Goal: Check status: Check status

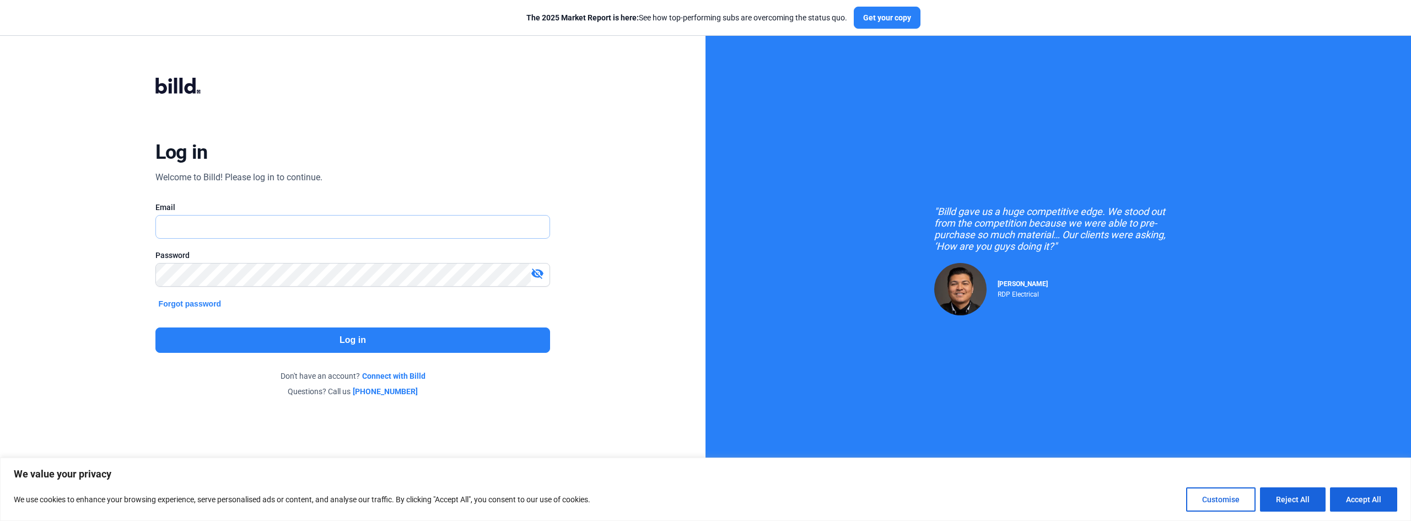
click at [219, 221] on input "text" at bounding box center [346, 227] width 381 height 23
type input "[PERSON_NAME][EMAIL_ADDRESS][DOMAIN_NAME]"
click at [470, 348] on button "Log in" at bounding box center [352, 339] width 395 height 25
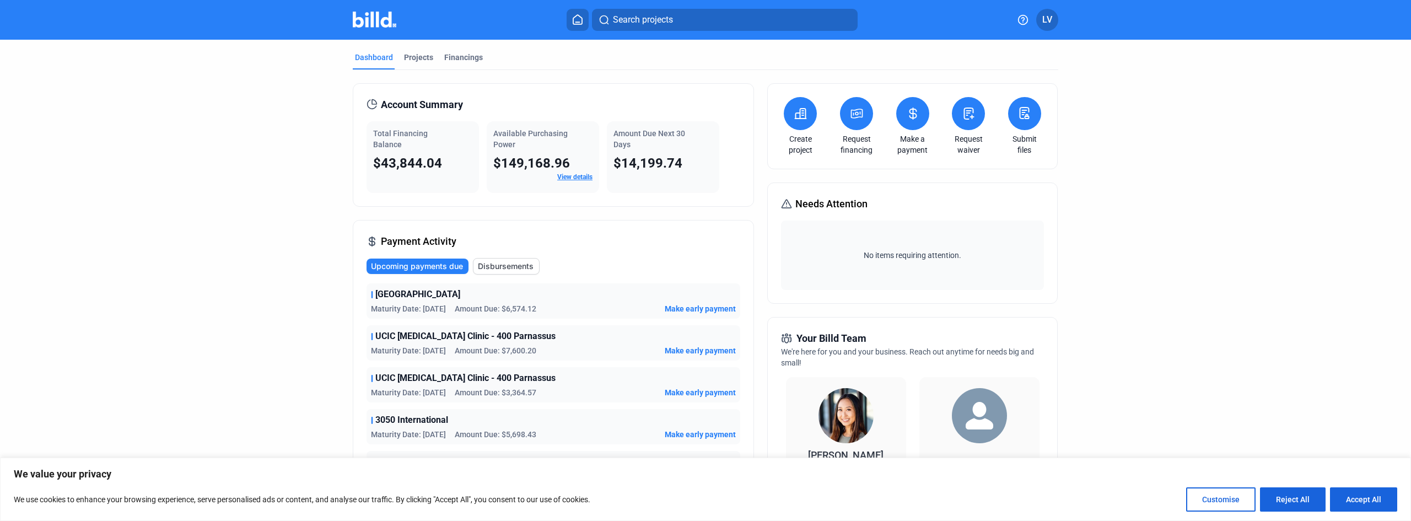
click at [580, 178] on link "View details" at bounding box center [574, 177] width 35 height 8
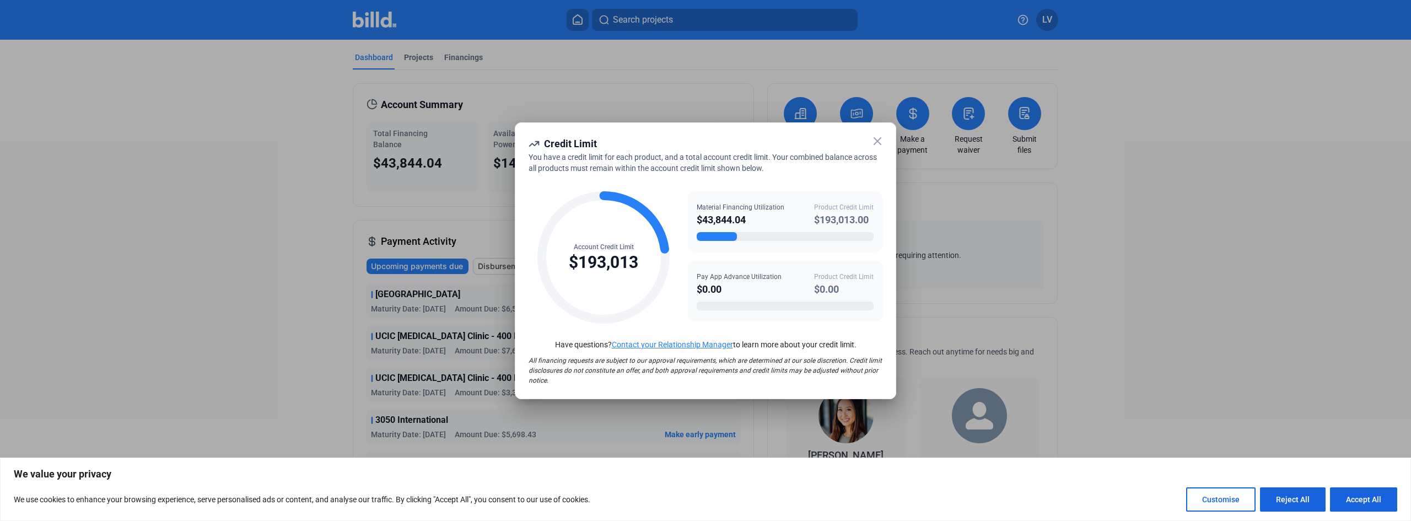
click at [879, 140] on icon at bounding box center [877, 141] width 13 height 13
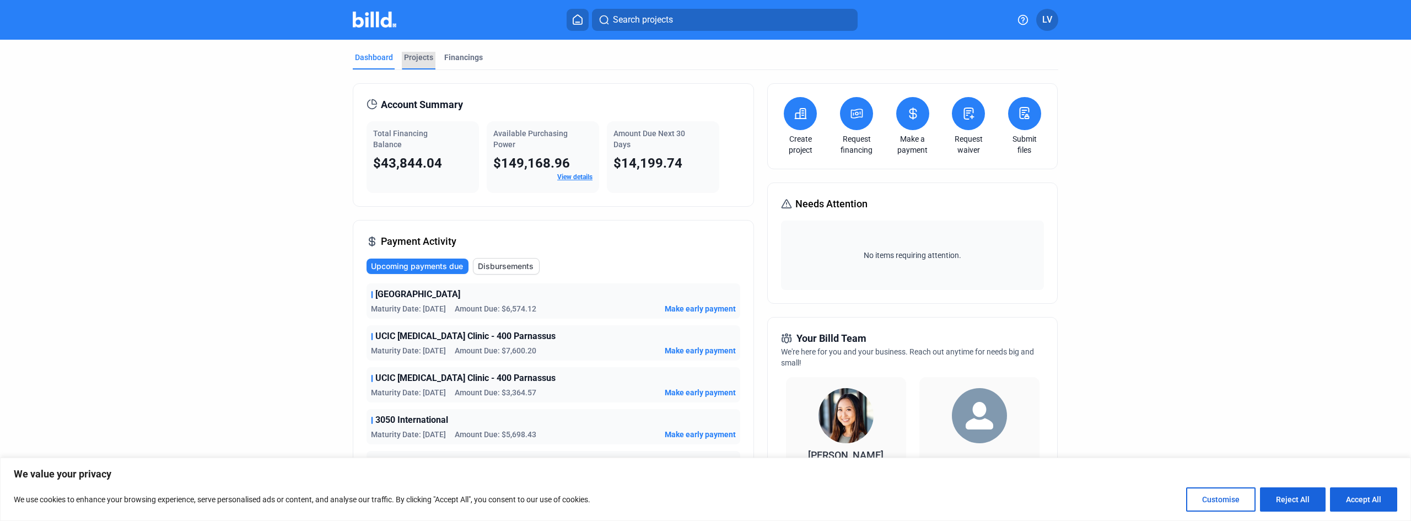
click at [421, 55] on div "Projects" at bounding box center [418, 57] width 29 height 11
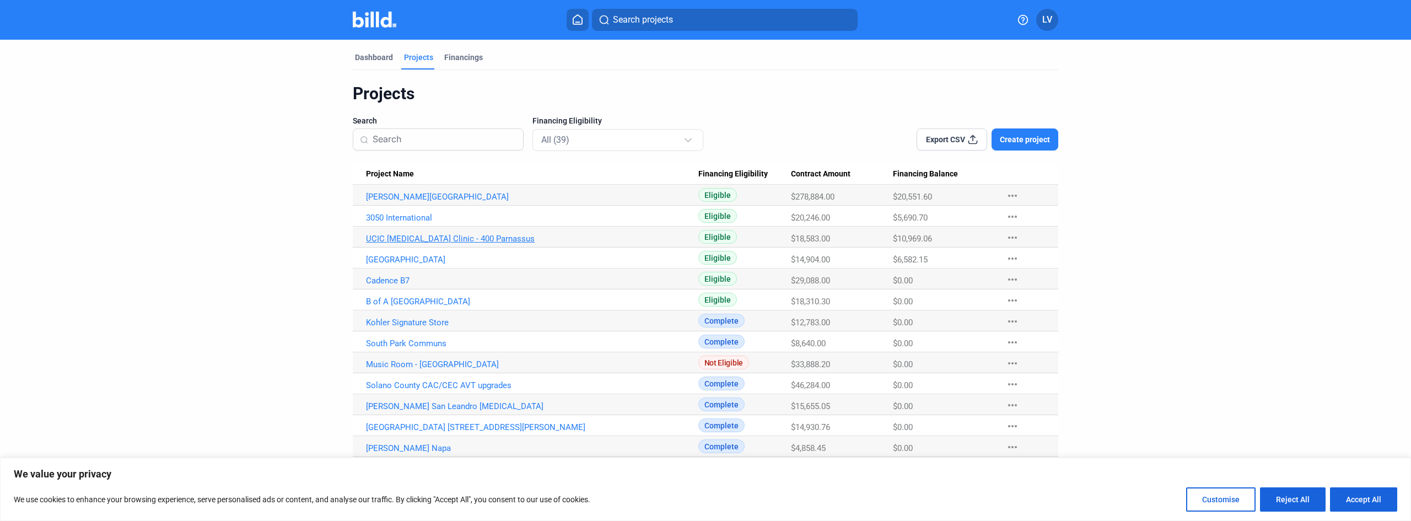
click at [442, 236] on link "UCIC [MEDICAL_DATA] Clinic - 400 Parnassus" at bounding box center [532, 239] width 332 height 10
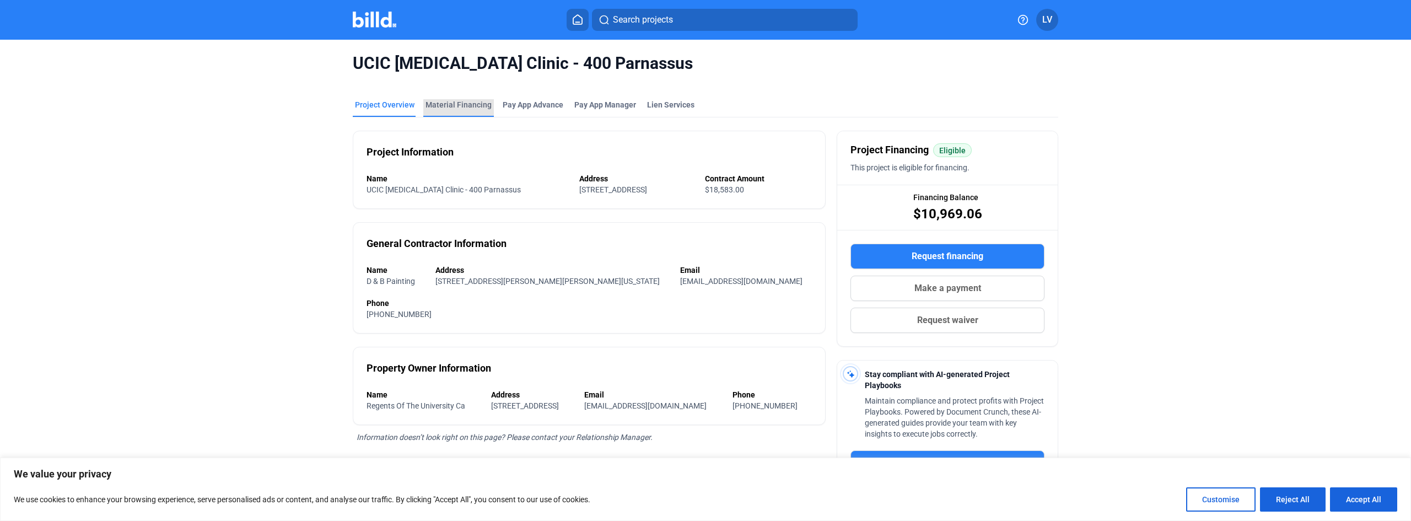
click at [462, 110] on div "Material Financing" at bounding box center [459, 104] width 66 height 11
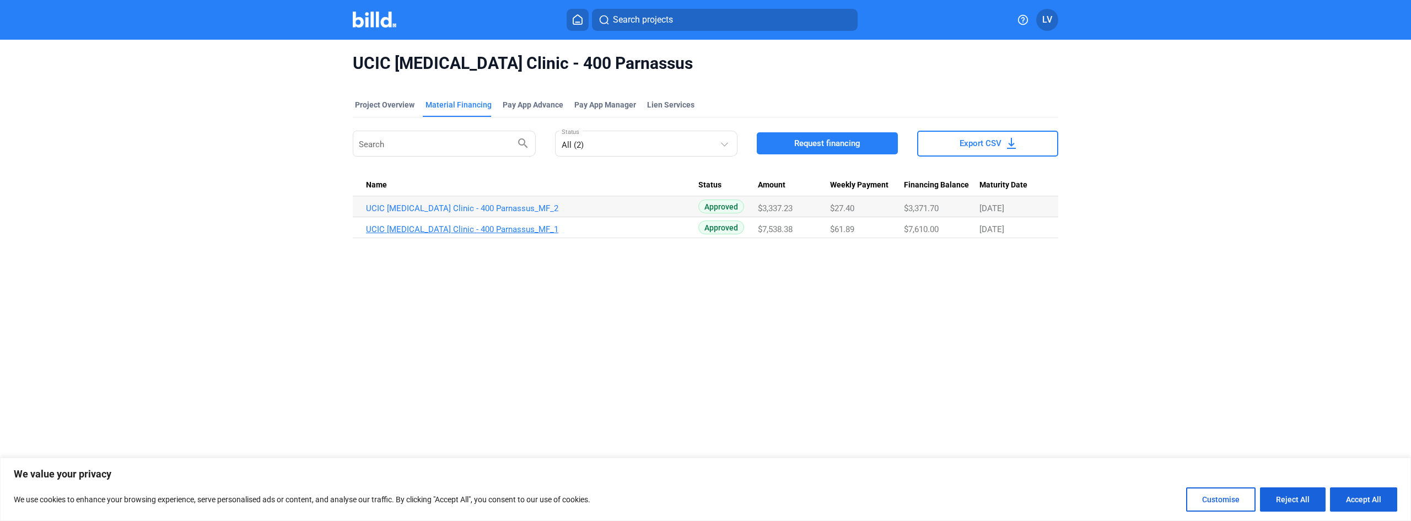
click at [454, 229] on link "UCIC [MEDICAL_DATA] Clinic - 400 Parnassus_MF_1" at bounding box center [532, 229] width 332 height 10
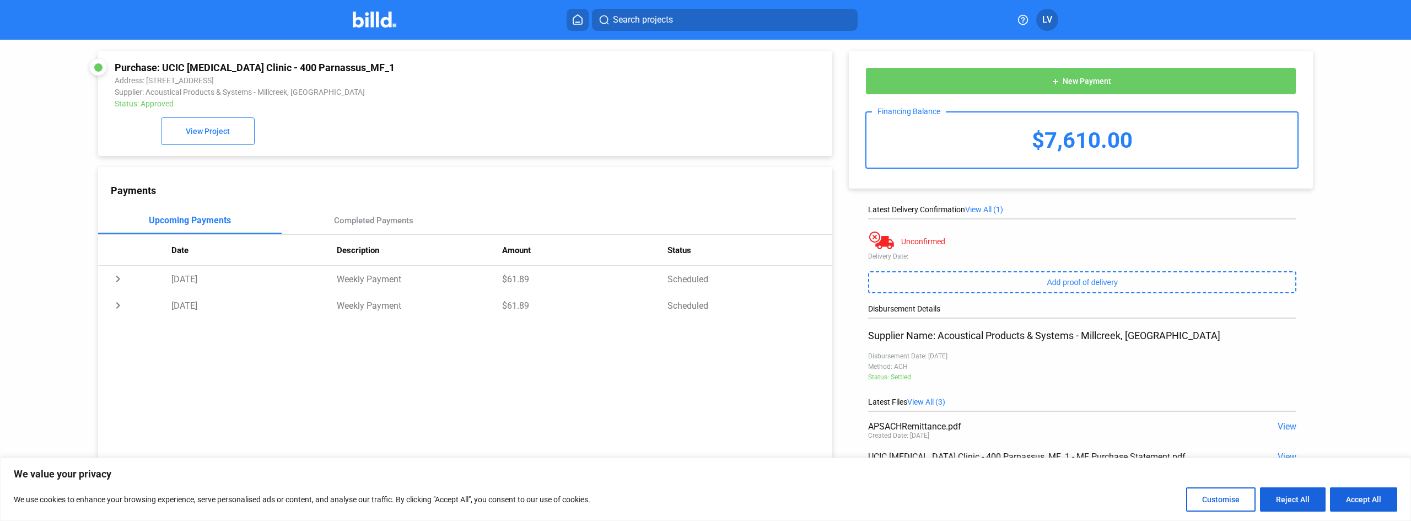
scroll to position [79, 0]
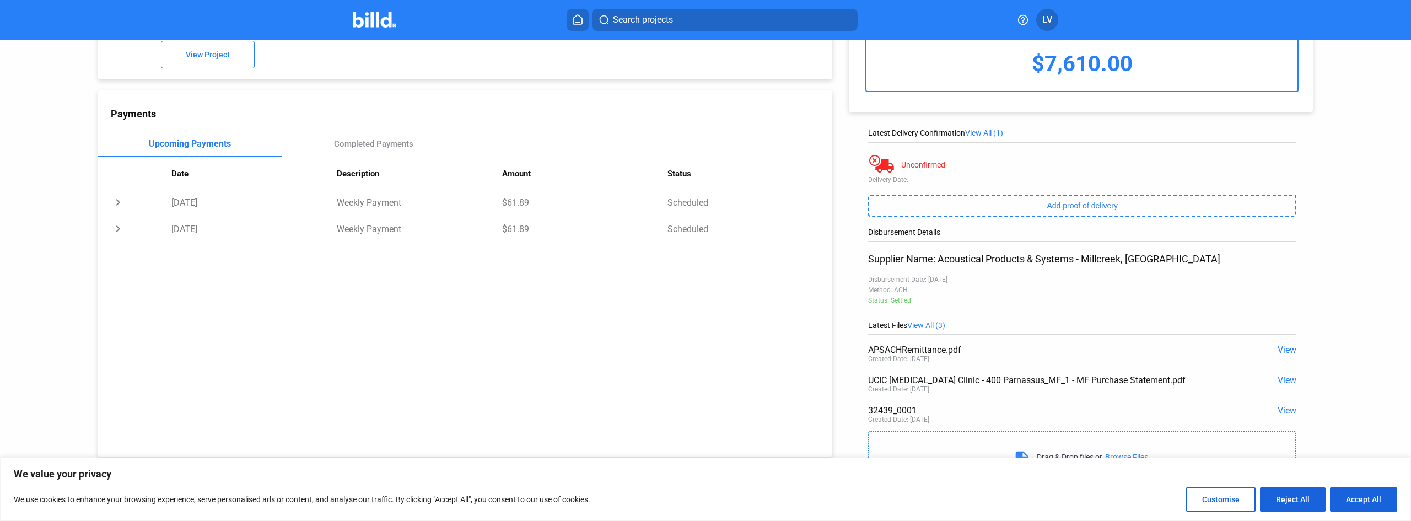
click at [928, 322] on span "View All (3)" at bounding box center [926, 325] width 38 height 9
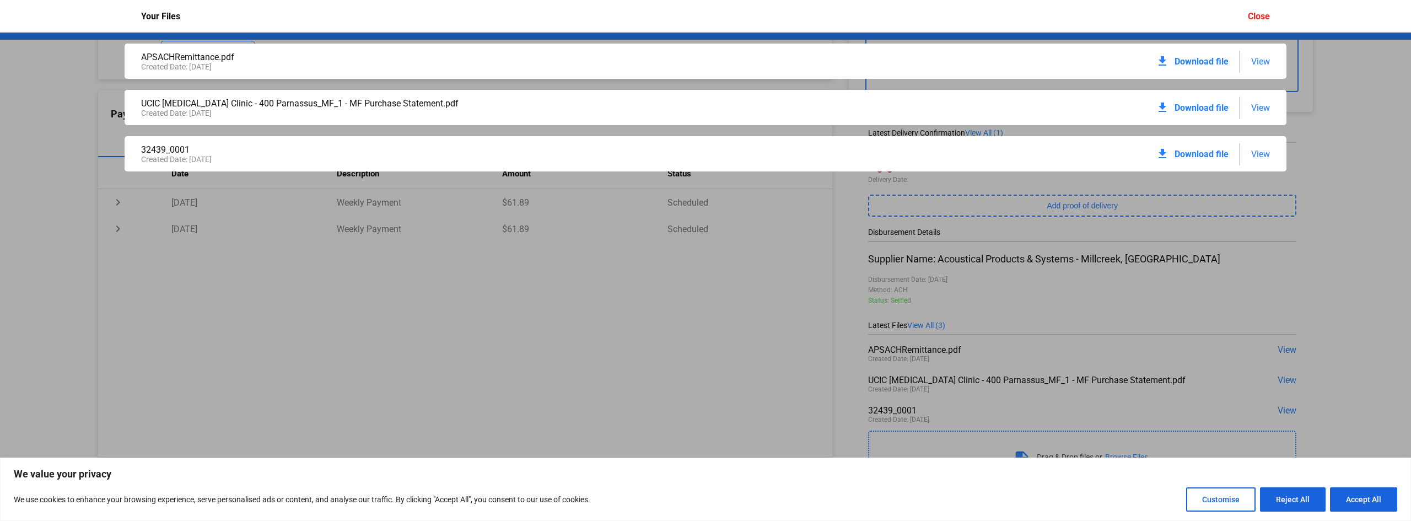
click at [1259, 106] on span "View" at bounding box center [1260, 108] width 19 height 10
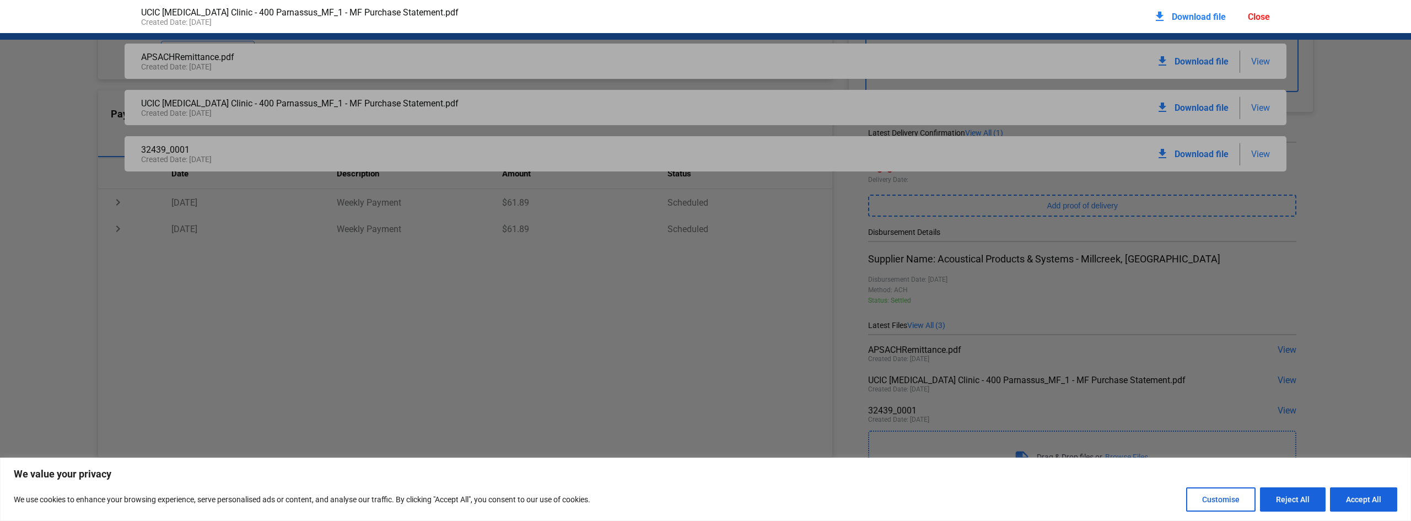
scroll to position [6, 0]
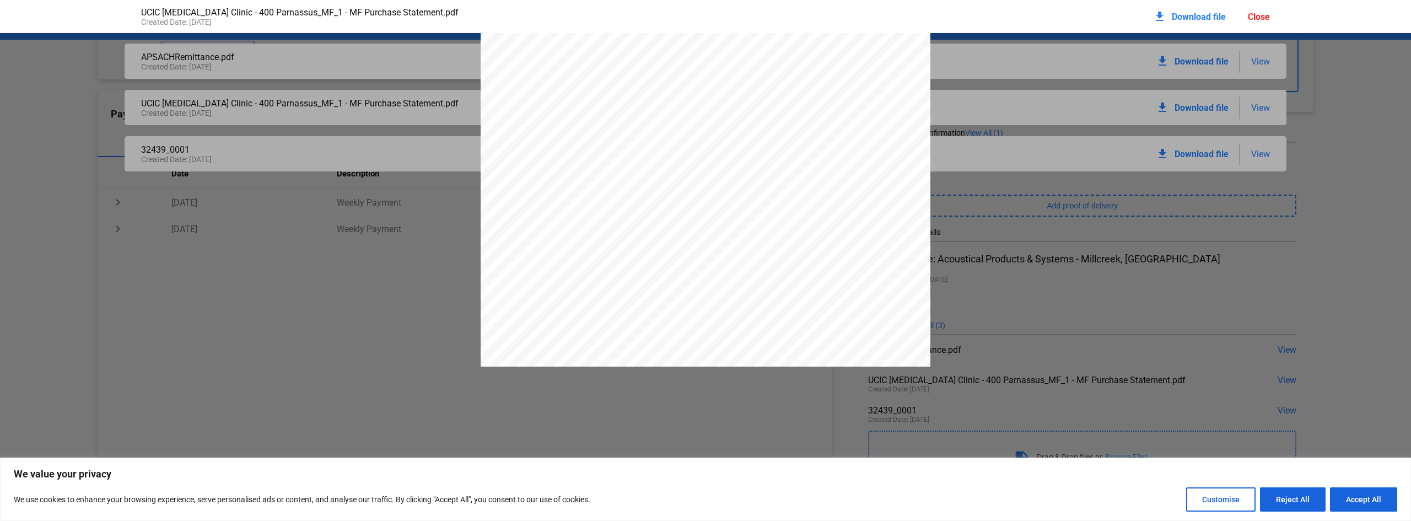
click at [1258, 17] on div "Close" at bounding box center [1259, 17] width 22 height 10
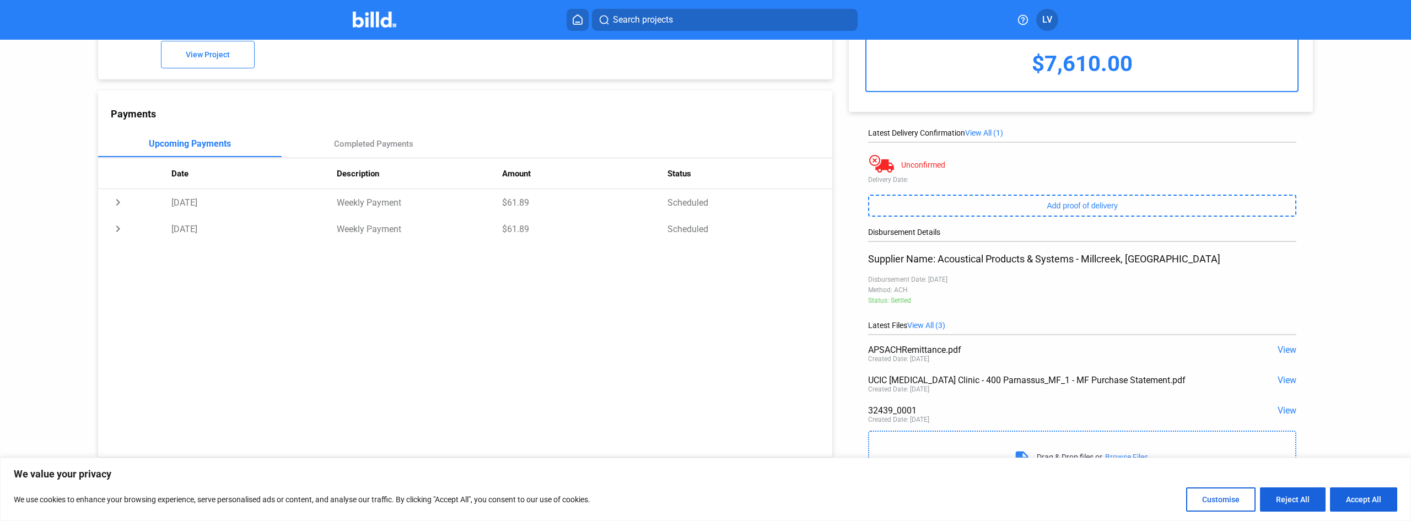
click at [1287, 412] on span "View" at bounding box center [1287, 410] width 19 height 10
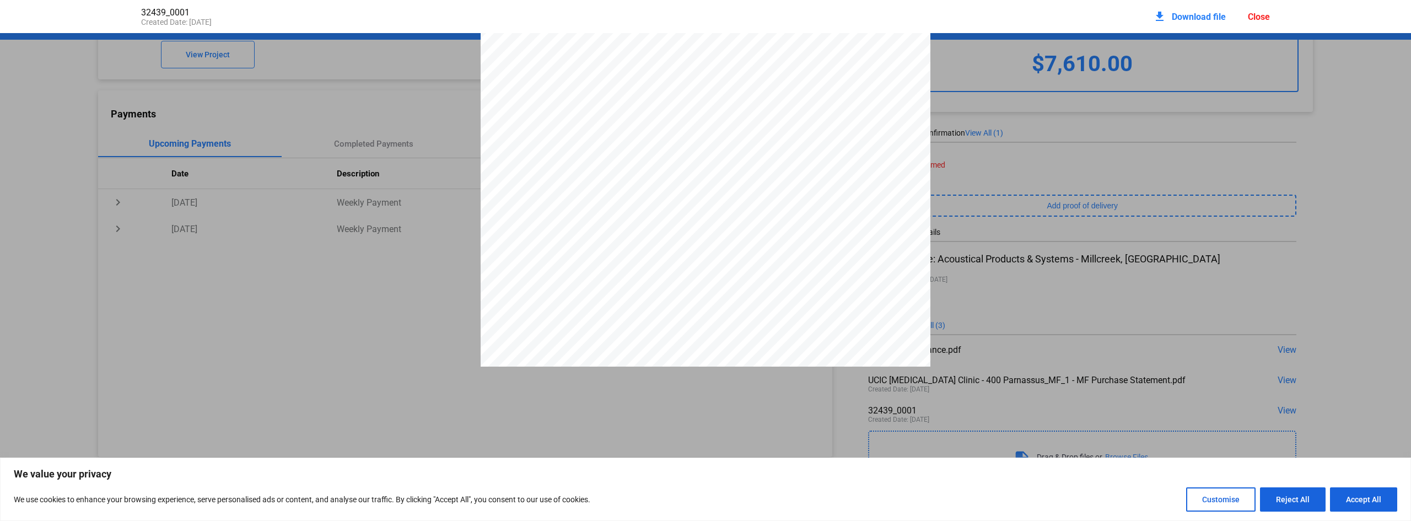
scroll to position [259, 0]
click at [1257, 12] on div "Close" at bounding box center [1259, 17] width 22 height 10
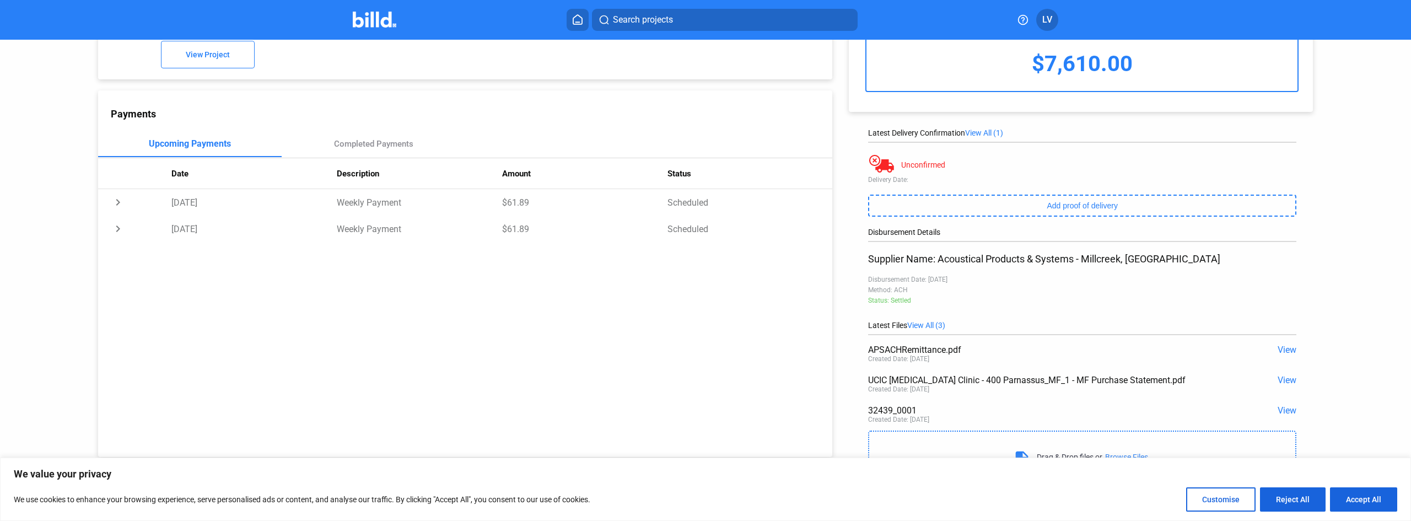
scroll to position [0, 0]
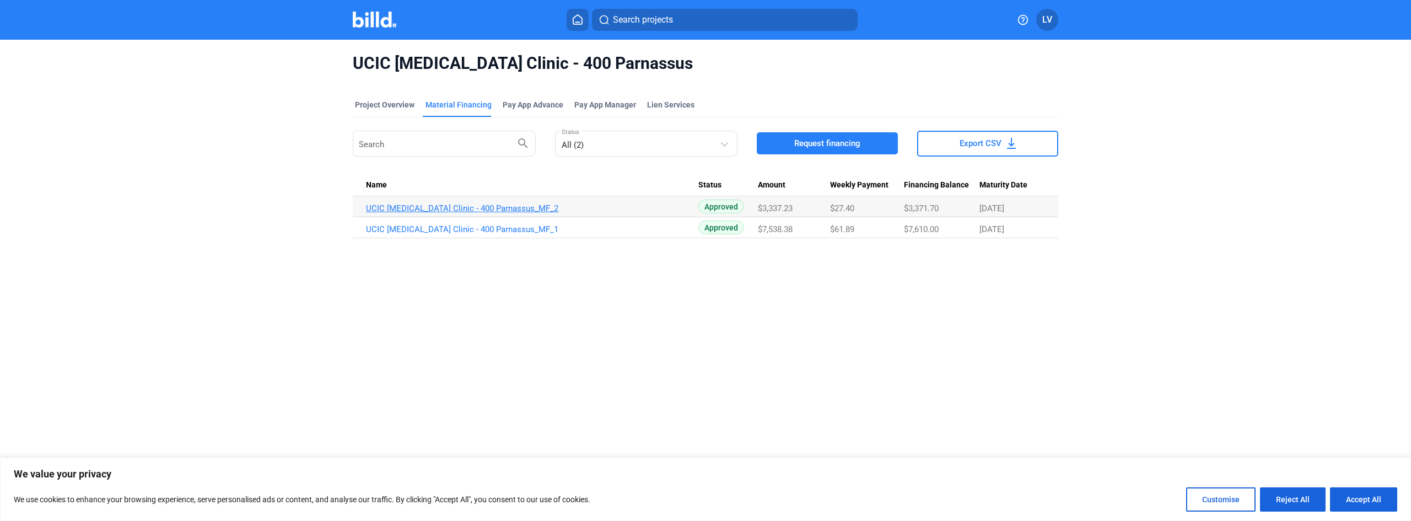
click at [491, 205] on link "UCIC [MEDICAL_DATA] Clinic - 400 Parnassus_MF_2" at bounding box center [532, 208] width 332 height 10
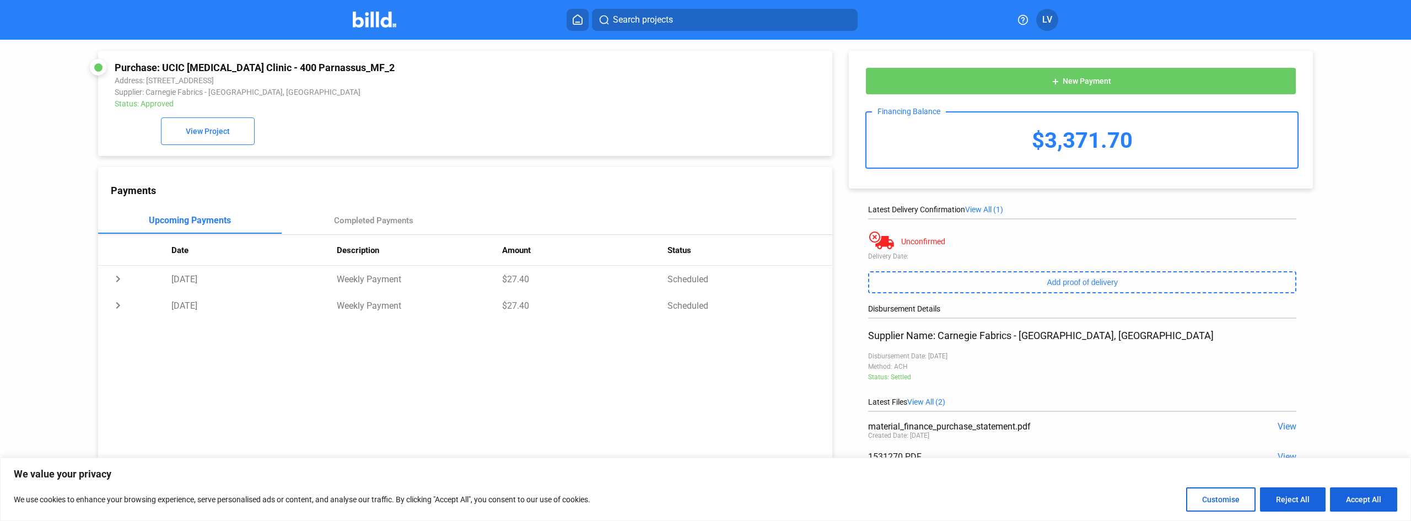
scroll to position [49, 0]
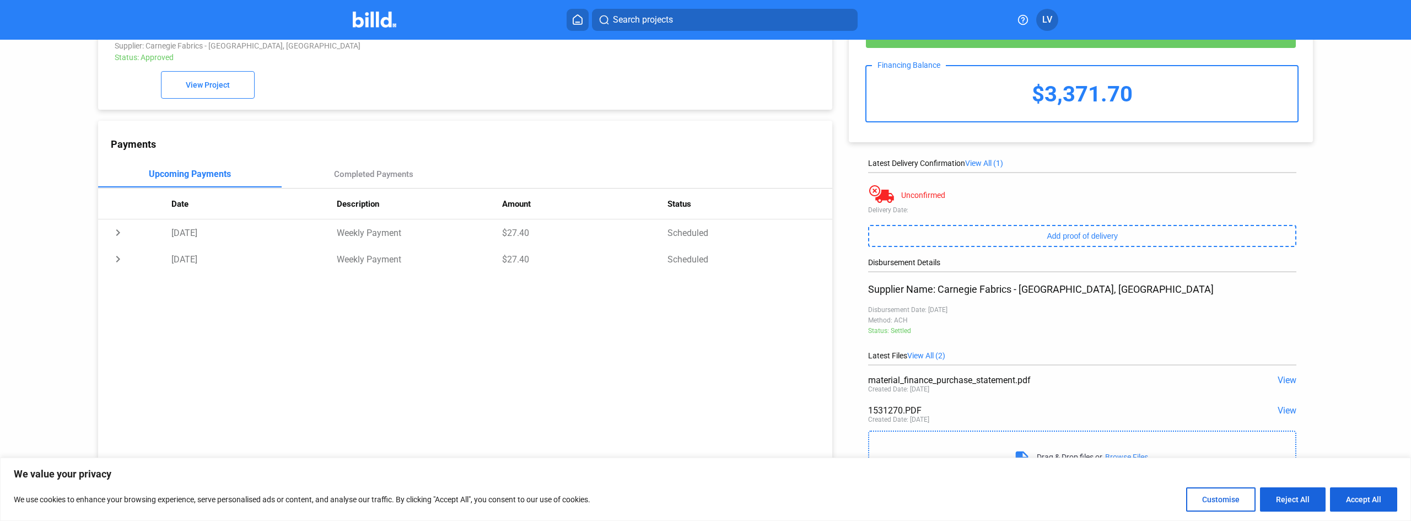
click at [1288, 411] on span "View" at bounding box center [1287, 410] width 19 height 10
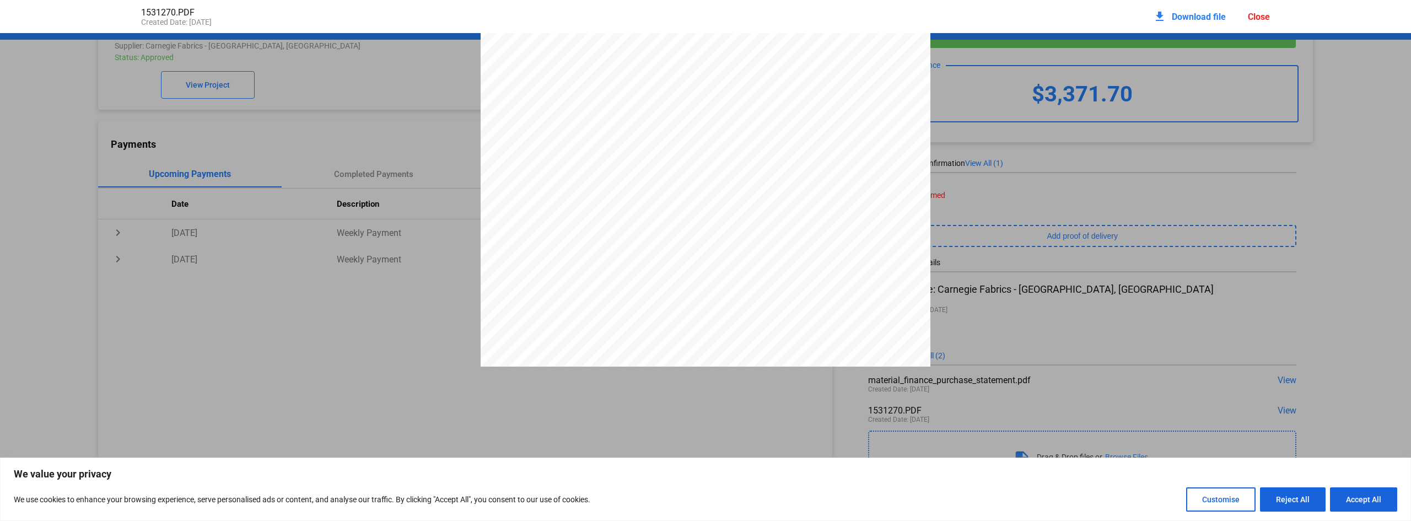
scroll to position [66, 0]
drag, startPoint x: 803, startPoint y: 299, endPoint x: 803, endPoint y: 314, distance: 14.9
drag, startPoint x: 786, startPoint y: 302, endPoint x: 786, endPoint y: 335, distance: 33.1
click at [945, 223] on div "CARNEGIE FABRICS LLC ORD E R C O N F IRMAT ION 110 N CEN T RE AV E * REPRI N T …" at bounding box center [705, 454] width 1411 height 1160
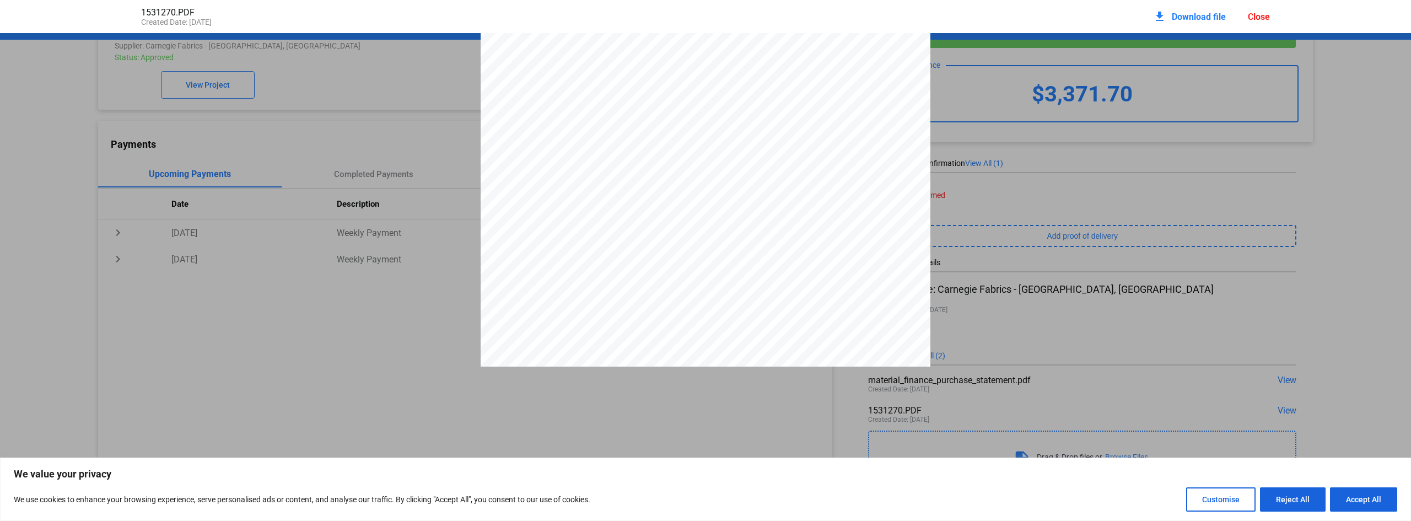
scroll to position [0, 0]
click at [1262, 17] on div "Close" at bounding box center [1259, 17] width 22 height 10
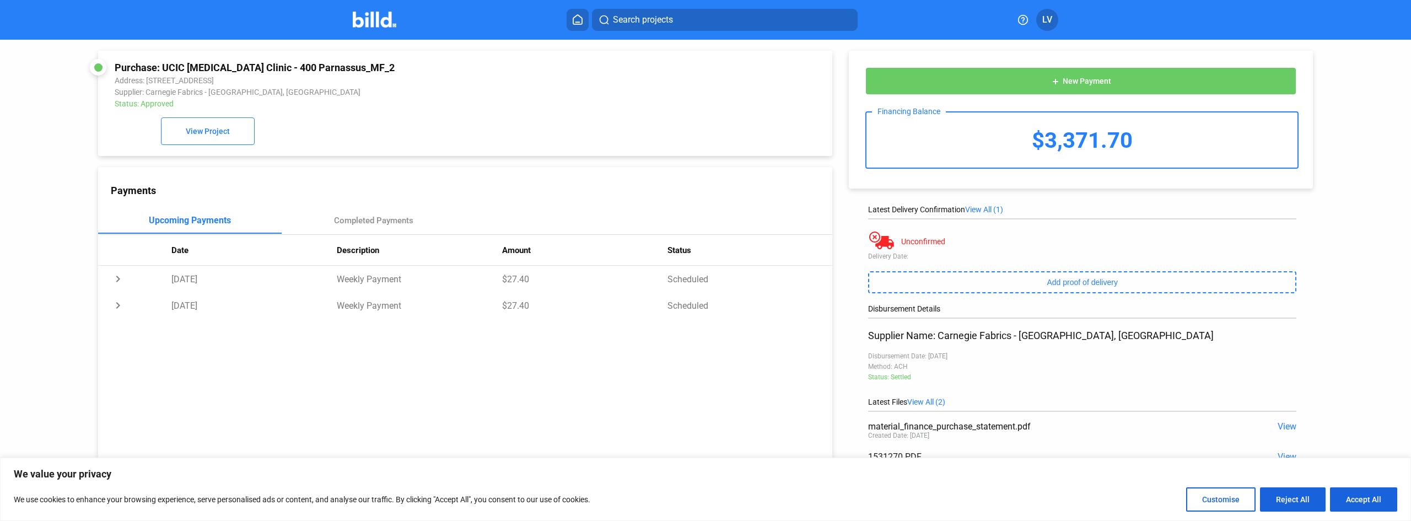
click at [369, 17] on img at bounding box center [375, 20] width 44 height 16
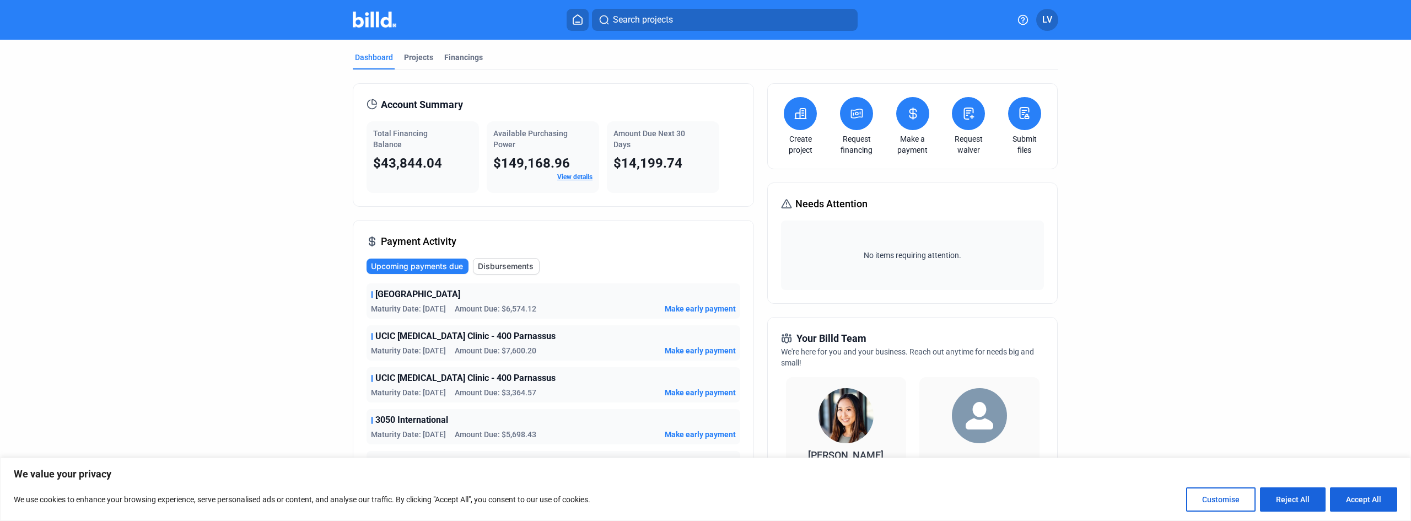
click at [573, 174] on link "View details" at bounding box center [574, 177] width 35 height 8
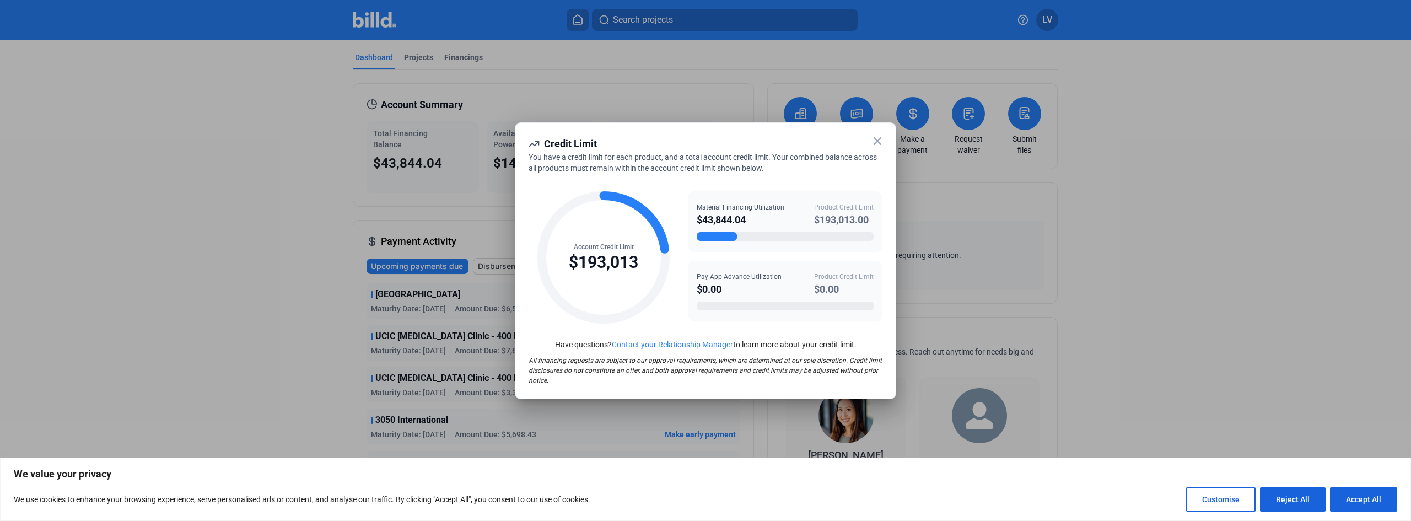
click at [880, 143] on icon at bounding box center [877, 141] width 7 height 7
